Goal: Task Accomplishment & Management: Manage account settings

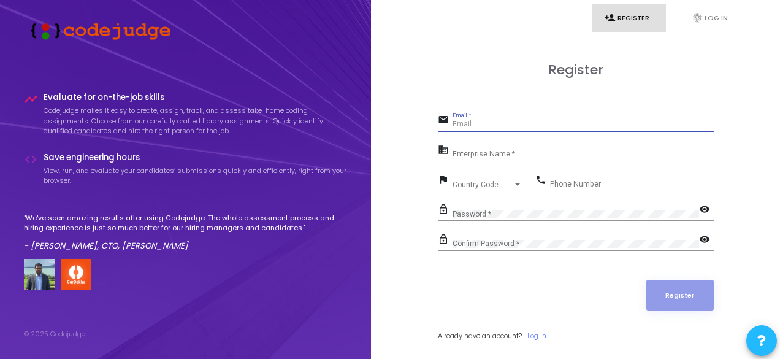
click at [533, 126] on input "Email *" at bounding box center [583, 124] width 261 height 9
paste input "[EMAIL_ADDRESS][DOMAIN_NAME]"
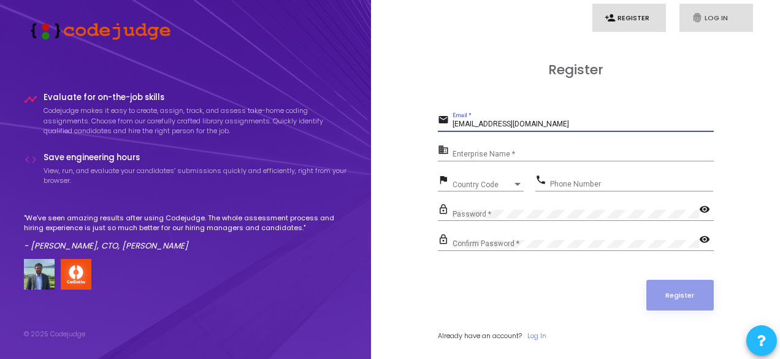
type input "[EMAIL_ADDRESS][DOMAIN_NAME]"
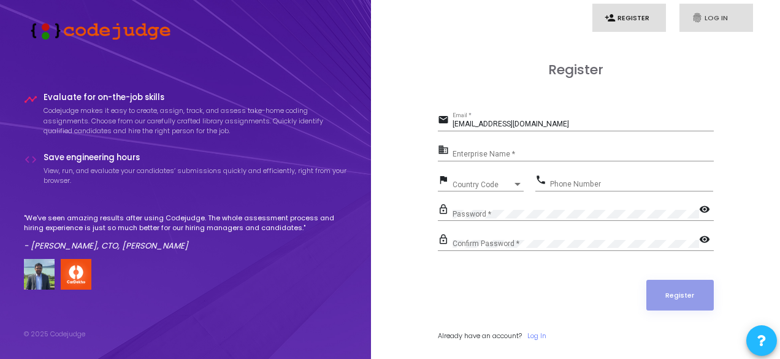
click at [709, 21] on link "fingerprint Log In" at bounding box center [717, 18] width 74 height 29
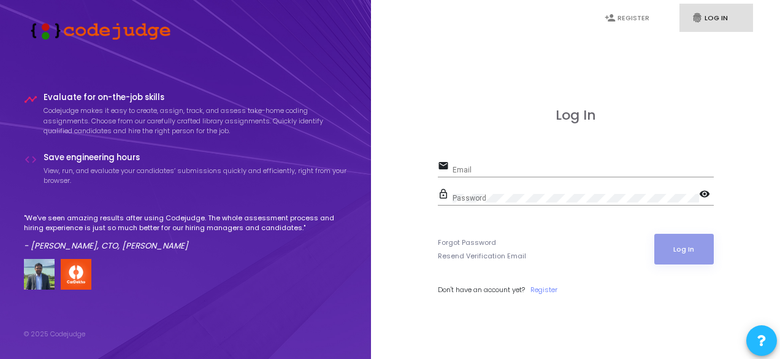
click at [483, 175] on div "Email" at bounding box center [583, 167] width 261 height 19
paste input "[EMAIL_ADDRESS][DOMAIN_NAME]"
type input "[EMAIL_ADDRESS][DOMAIN_NAME]"
click at [573, 180] on div "email [EMAIL_ADDRESS][DOMAIN_NAME] Email" at bounding box center [576, 172] width 276 height 28
click at [508, 201] on div "Password" at bounding box center [576, 195] width 247 height 19
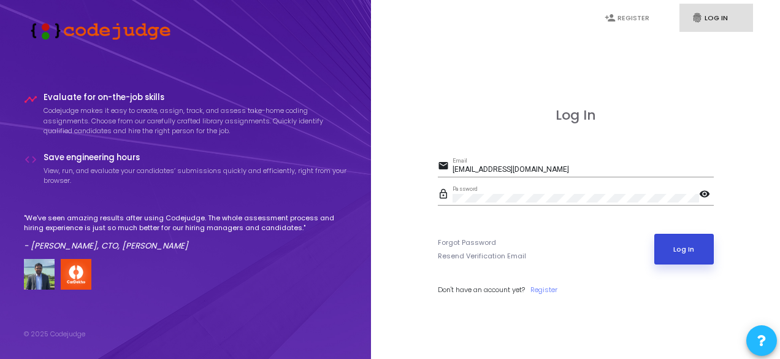
click at [684, 258] on button "Log In" at bounding box center [685, 249] width 60 height 31
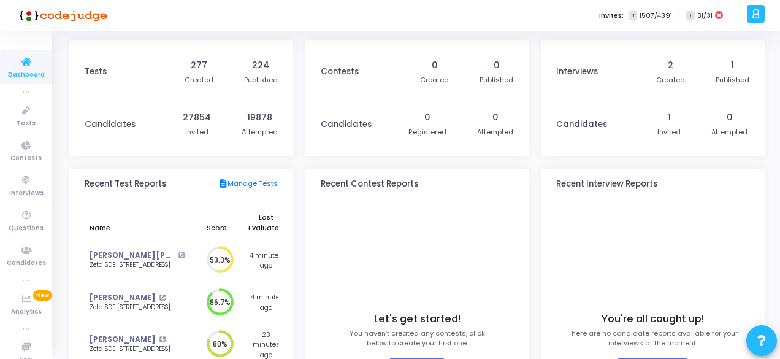
scroll to position [15, 0]
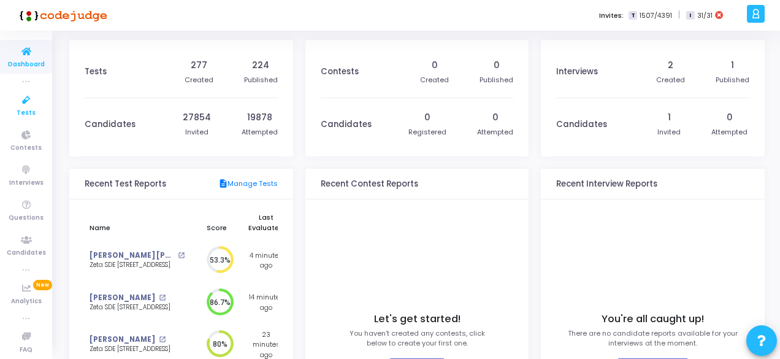
click at [23, 108] on span "Tests" at bounding box center [26, 113] width 19 height 10
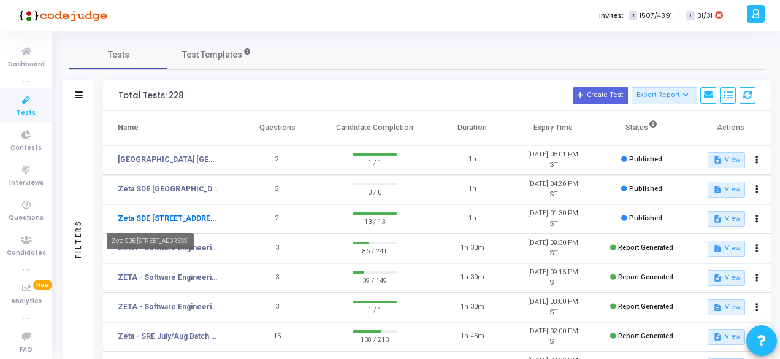
click at [191, 217] on link "Zeta SDE [STREET_ADDRESS]" at bounding box center [169, 218] width 102 height 11
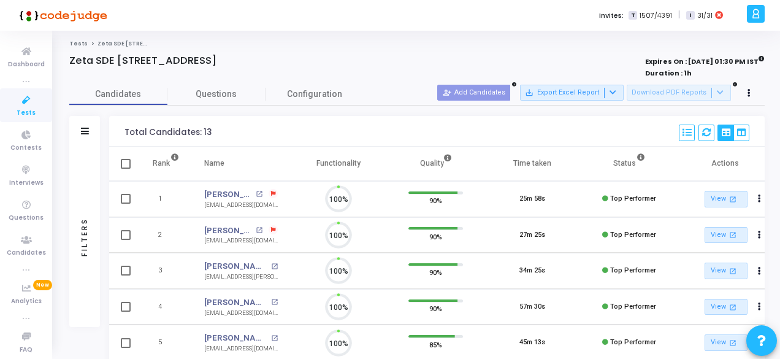
scroll to position [26, 31]
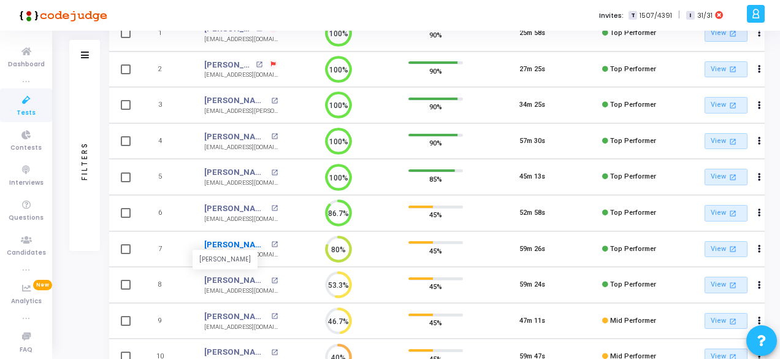
click at [226, 241] on link "[PERSON_NAME]" at bounding box center [236, 245] width 64 height 12
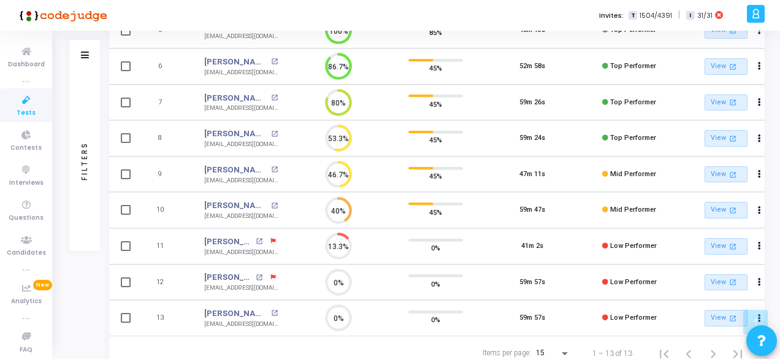
scroll to position [313, 0]
click at [223, 201] on link "[PERSON_NAME]" at bounding box center [236, 205] width 64 height 12
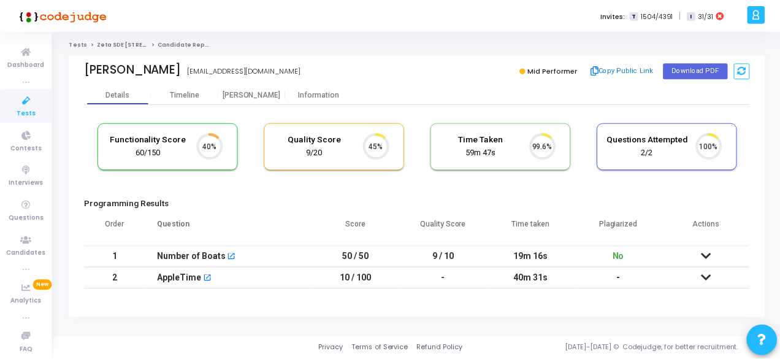
scroll to position [26, 31]
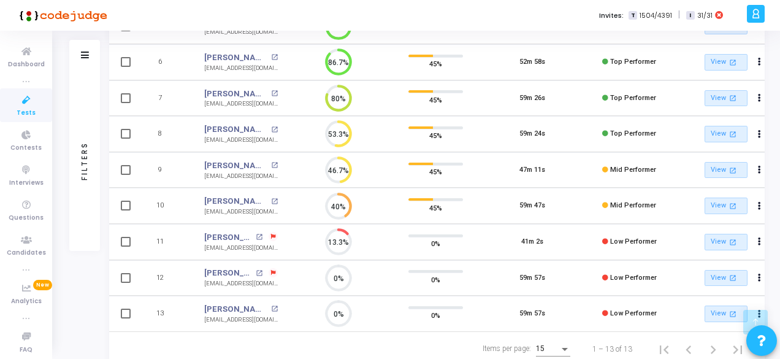
scroll to position [319, 0]
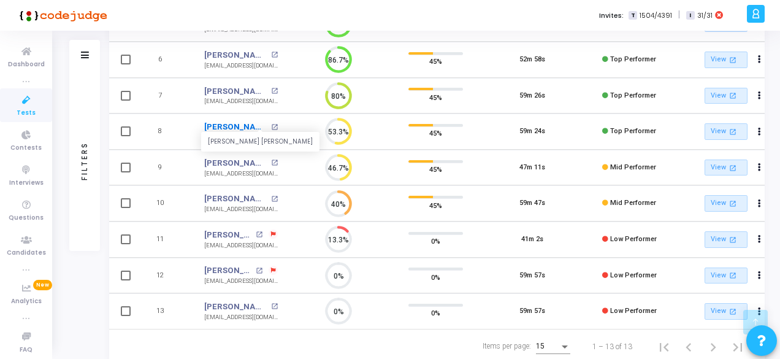
click at [218, 123] on link "[PERSON_NAME] [PERSON_NAME]" at bounding box center [236, 127] width 64 height 12
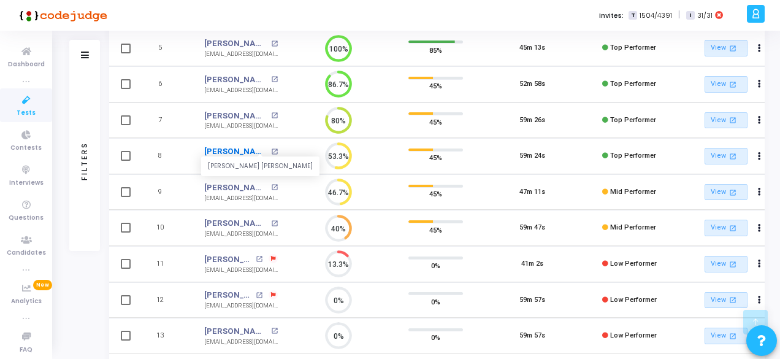
click at [223, 145] on link "[PERSON_NAME] [PERSON_NAME]" at bounding box center [236, 151] width 64 height 12
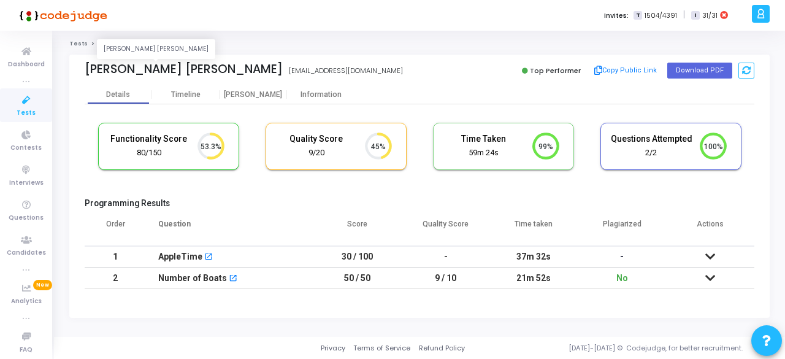
click at [117, 71] on div "[PERSON_NAME] [PERSON_NAME]" at bounding box center [184, 69] width 198 height 14
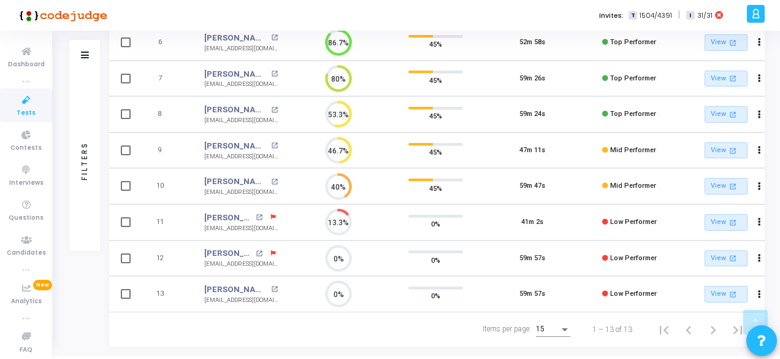
scroll to position [339, 0]
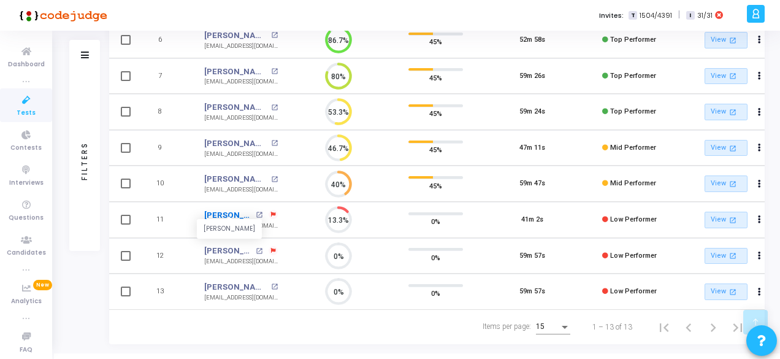
click at [235, 212] on link "[PERSON_NAME]" at bounding box center [228, 215] width 48 height 12
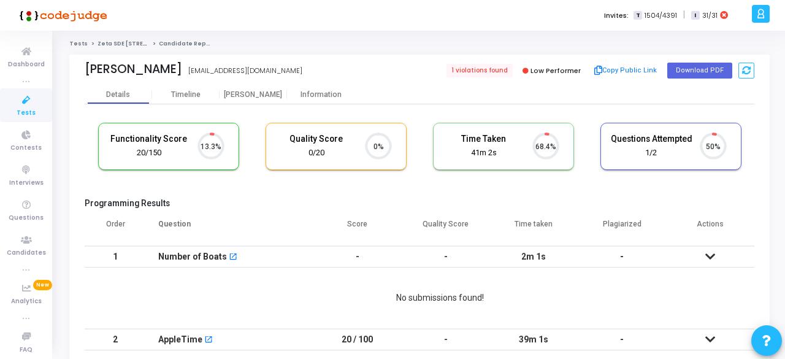
scroll to position [26, 31]
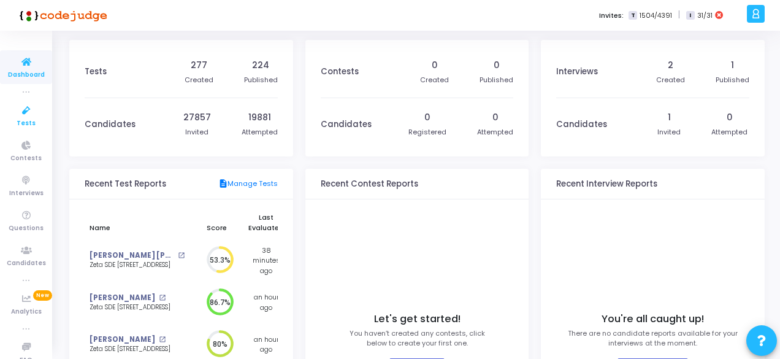
click at [26, 110] on icon at bounding box center [26, 110] width 26 height 15
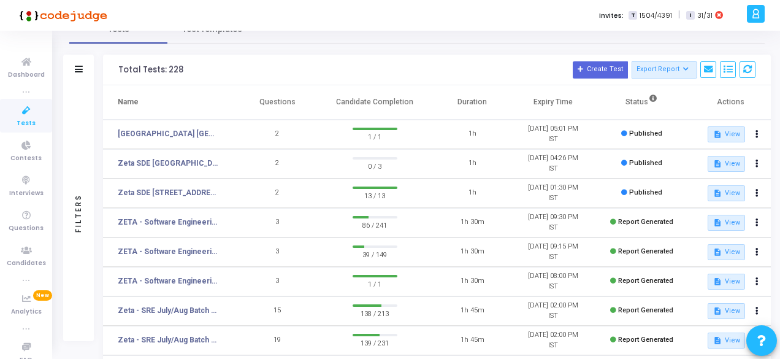
scroll to position [33, 0]
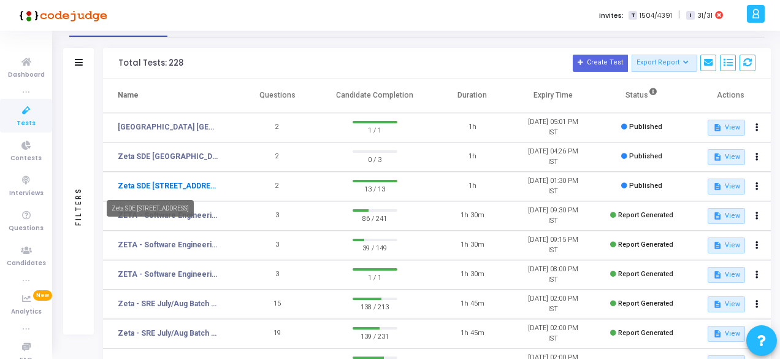
click at [195, 185] on link "Zeta SDE [STREET_ADDRESS]" at bounding box center [169, 185] width 102 height 11
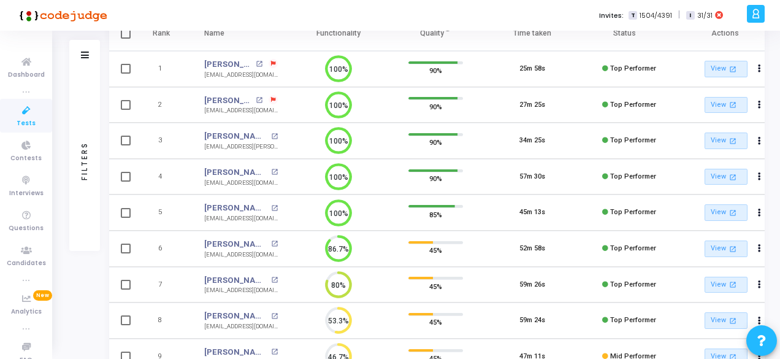
scroll to position [116, 0]
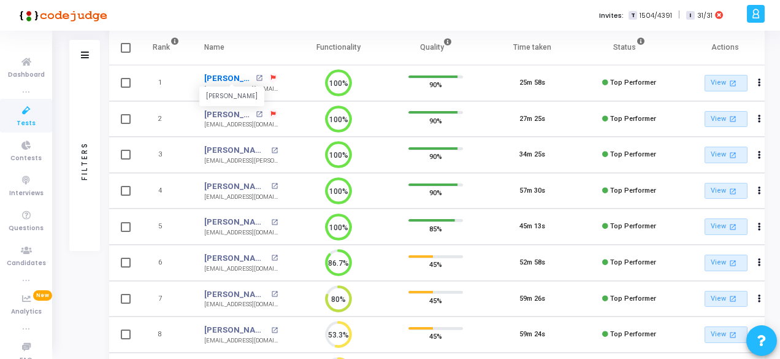
click at [223, 83] on link "[PERSON_NAME]" at bounding box center [228, 78] width 48 height 12
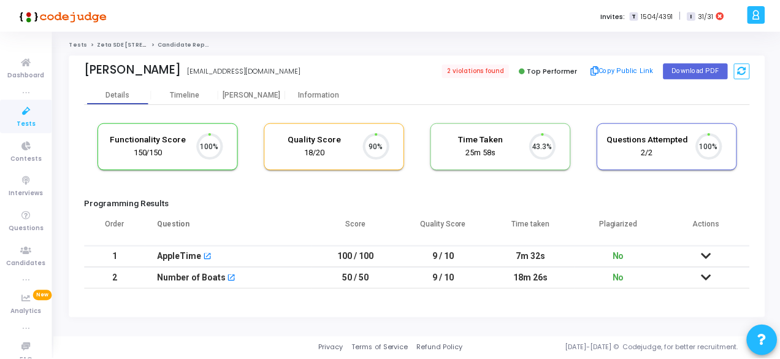
scroll to position [26, 31]
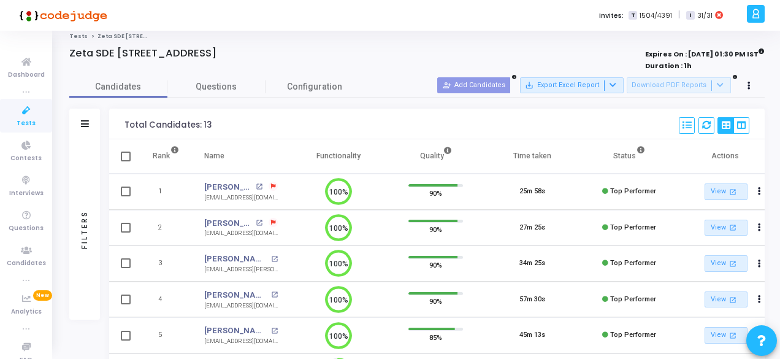
scroll to position [9, 0]
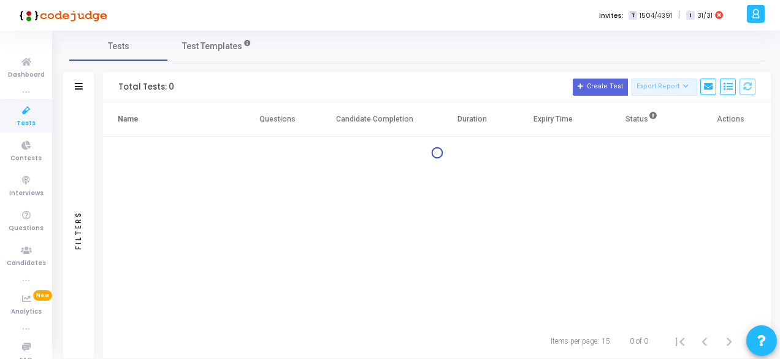
scroll to position [33, 0]
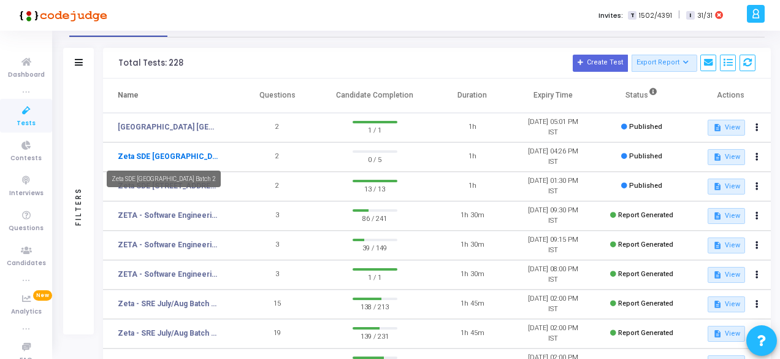
click at [147, 158] on link "Zeta SDE [GEOGRAPHIC_DATA] Batch 2" at bounding box center [169, 156] width 102 height 11
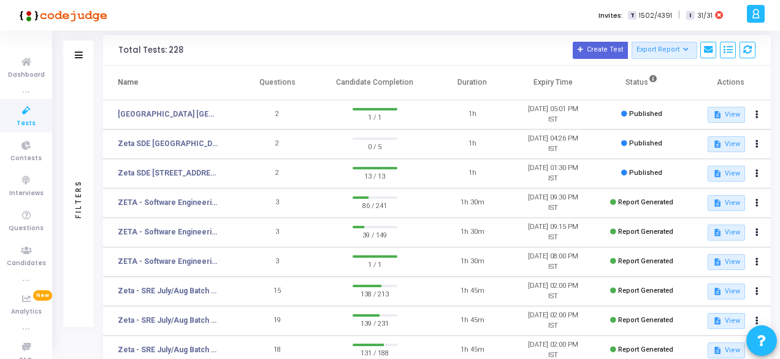
scroll to position [21, 0]
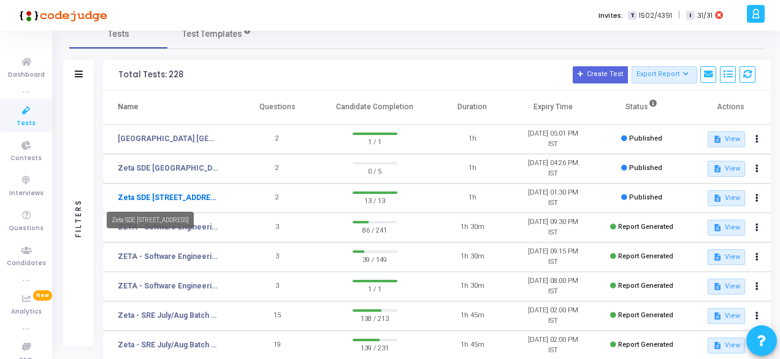
click at [159, 197] on link "Zeta SDE [STREET_ADDRESS]" at bounding box center [169, 197] width 102 height 11
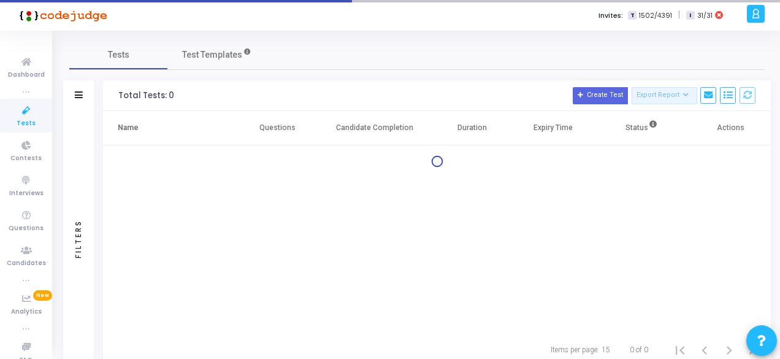
scroll to position [21, 0]
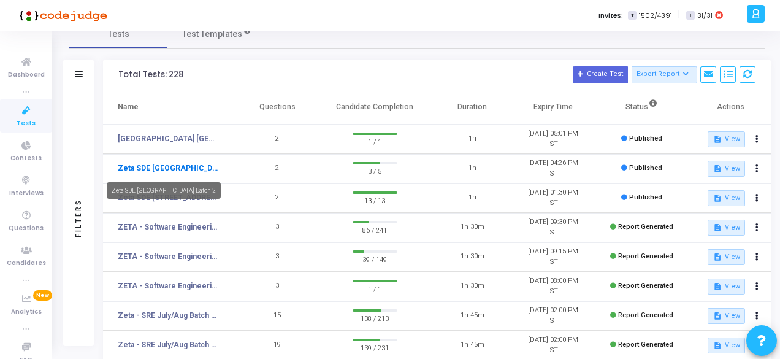
click at [162, 168] on link "Zeta SDE [GEOGRAPHIC_DATA] Batch 2" at bounding box center [169, 168] width 102 height 11
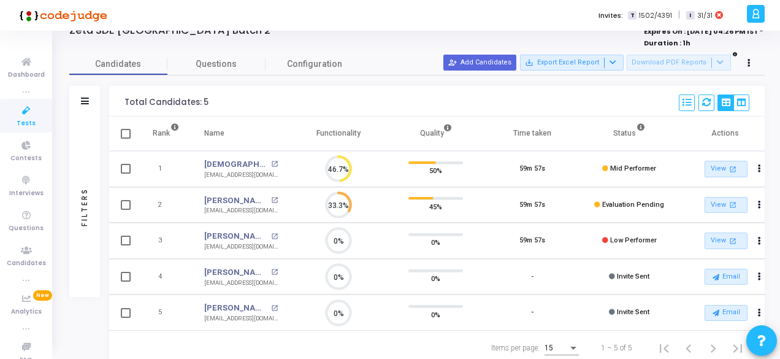
scroll to position [31, 0]
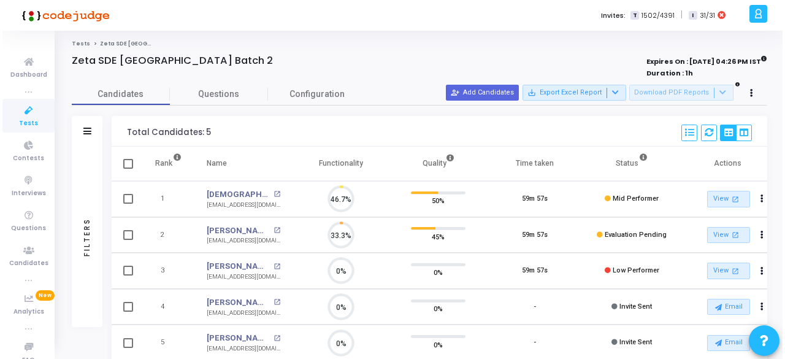
scroll to position [26, 31]
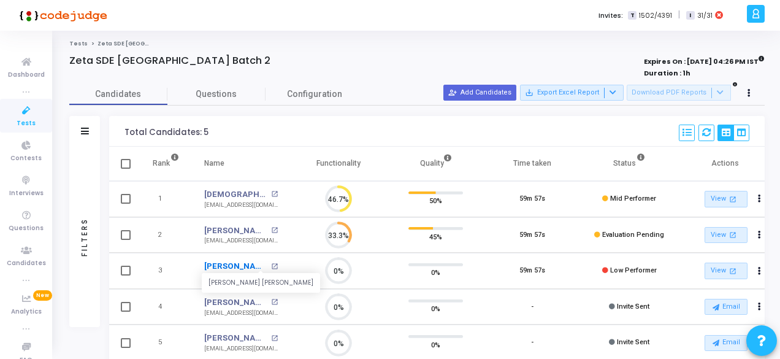
click at [226, 266] on link "Akhil Kathi" at bounding box center [236, 266] width 64 height 12
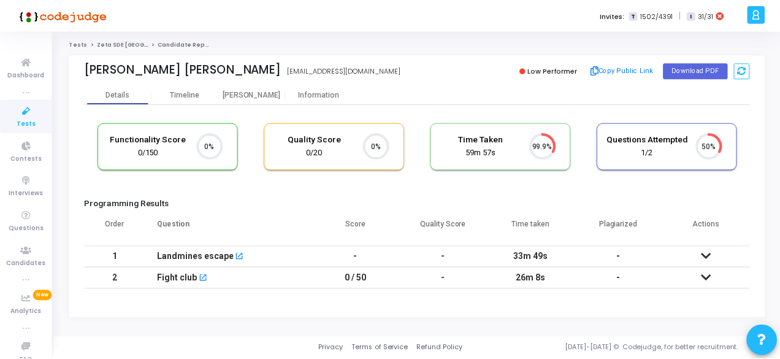
scroll to position [6, 5]
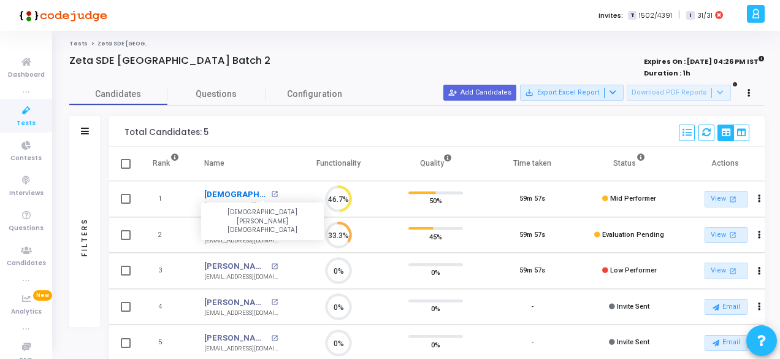
click at [225, 196] on link "Suraj Suryavamshi" at bounding box center [236, 194] width 64 height 12
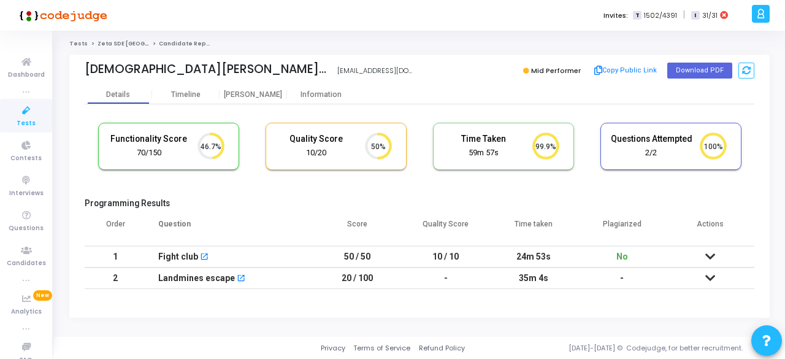
click at [712, 256] on icon at bounding box center [711, 256] width 10 height 9
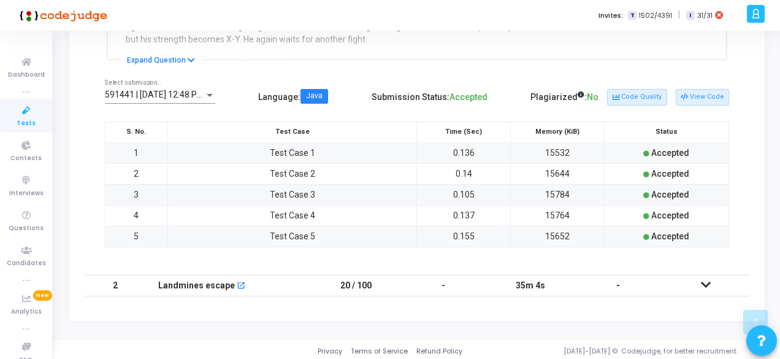
click at [706, 283] on icon at bounding box center [706, 284] width 10 height 9
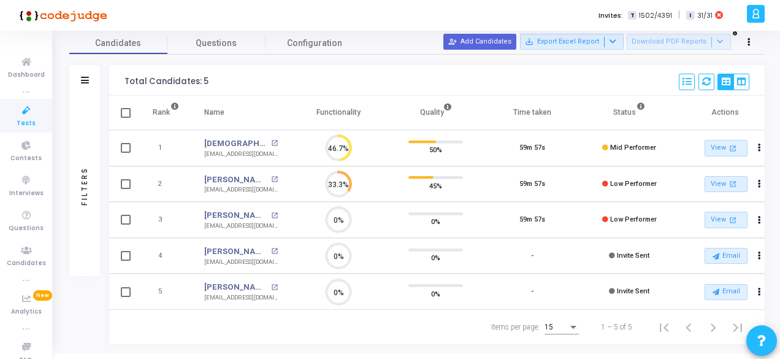
scroll to position [55, 0]
